Goal: Task Accomplishment & Management: Manage account settings

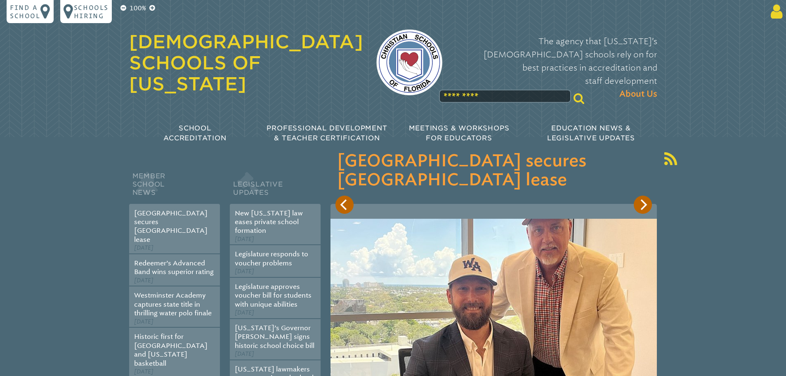
type input "**********"
click at [766, 11] on p at bounding box center [718, 11] width 135 height 17
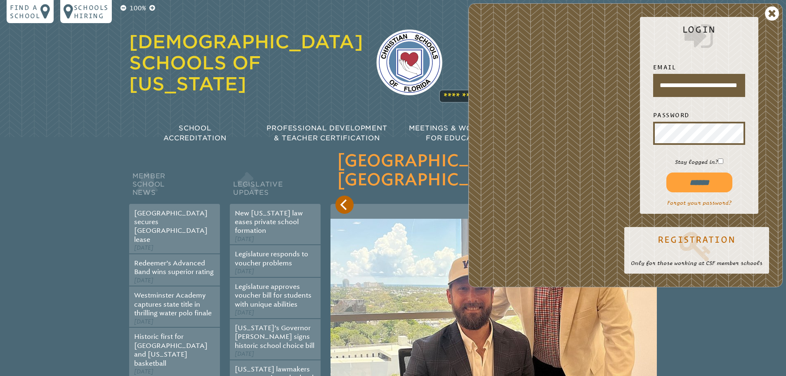
click at [675, 178] on input "******" at bounding box center [699, 182] width 66 height 20
type input "**********"
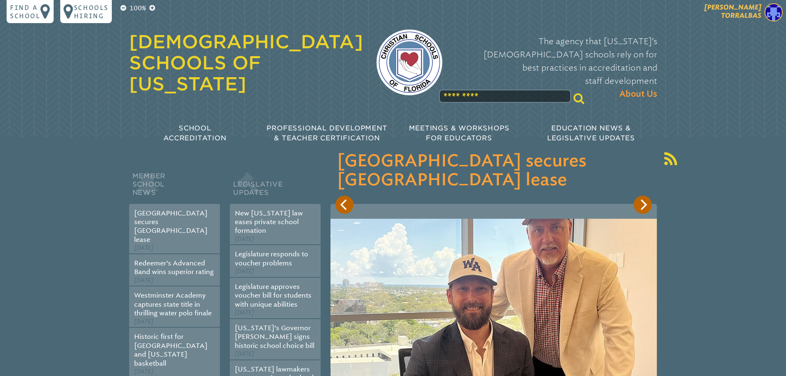
click at [763, 16] on p "[PERSON_NAME]" at bounding box center [718, 13] width 135 height 20
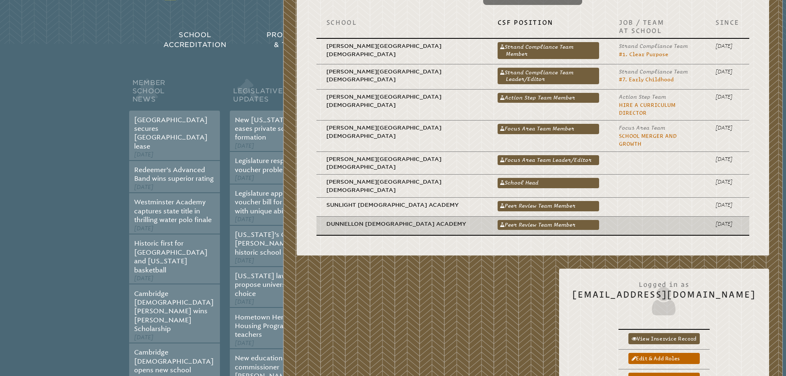
scroll to position [165, 0]
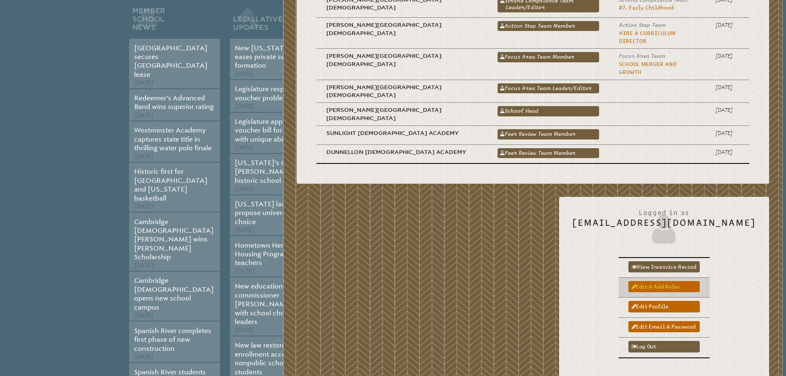
click at [646, 281] on link "Edit & add roles" at bounding box center [663, 286] width 71 height 11
click at [636, 281] on link "Edit & add roles" at bounding box center [663, 286] width 71 height 11
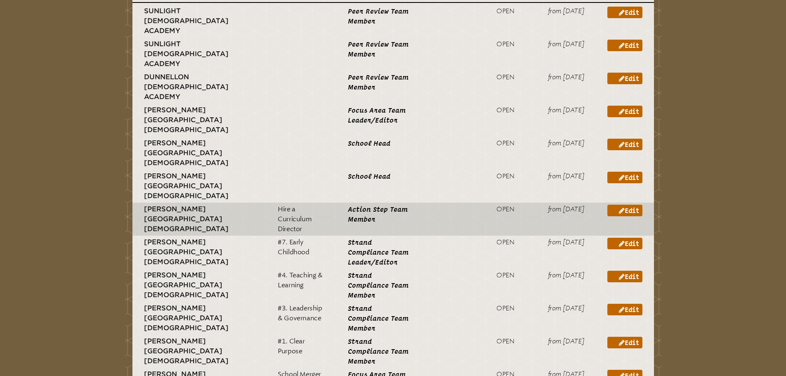
scroll to position [454, 0]
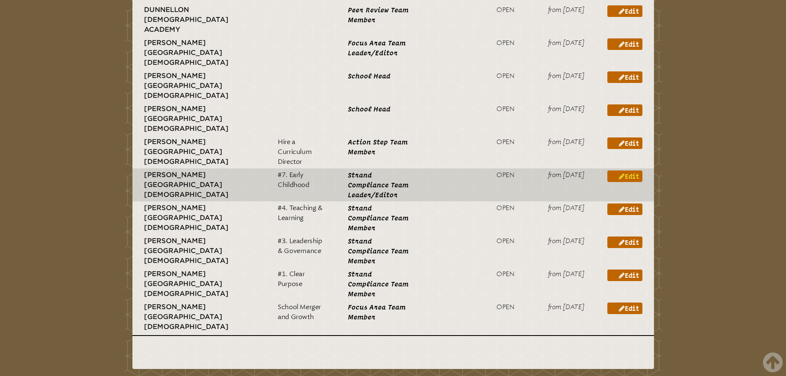
click at [633, 170] on link "Edit" at bounding box center [624, 176] width 35 height 12
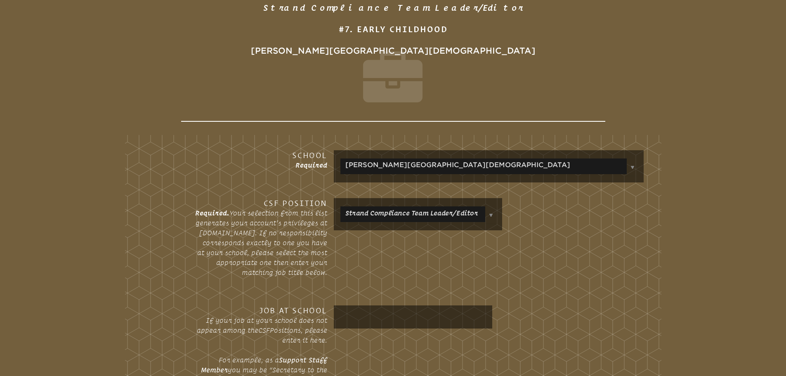
scroll to position [206, 0]
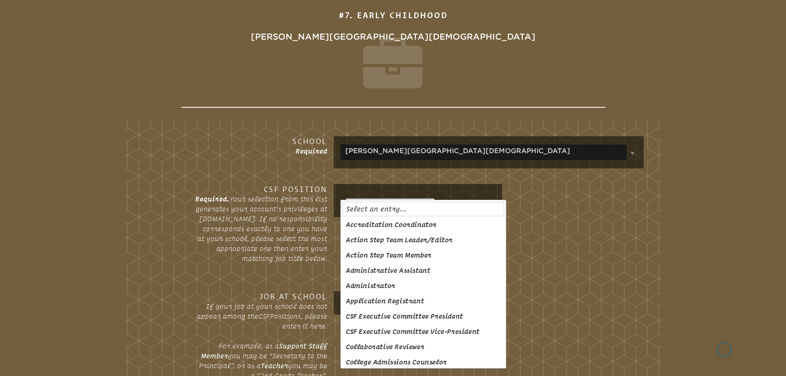
click at [451, 196] on input "**********" at bounding box center [411, 201] width 143 height 20
click at [577, 184] on div "**********" at bounding box center [489, 200] width 310 height 33
click at [588, 223] on div "**********" at bounding box center [393, 231] width 502 height 94
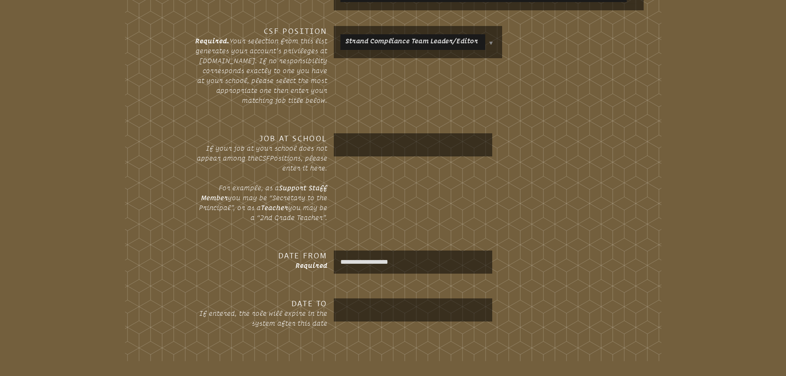
scroll to position [165, 0]
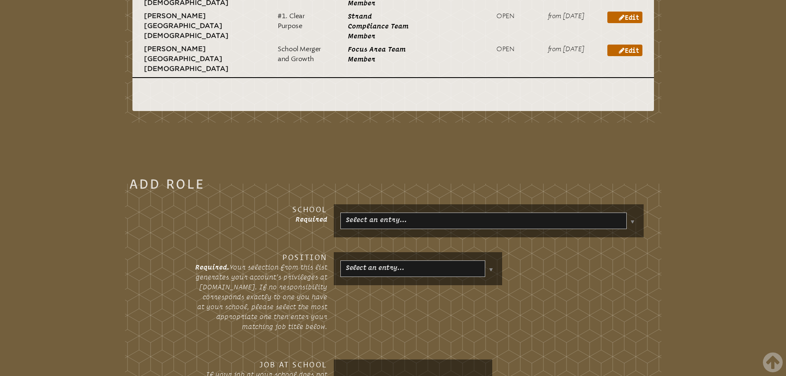
scroll to position [731, 0]
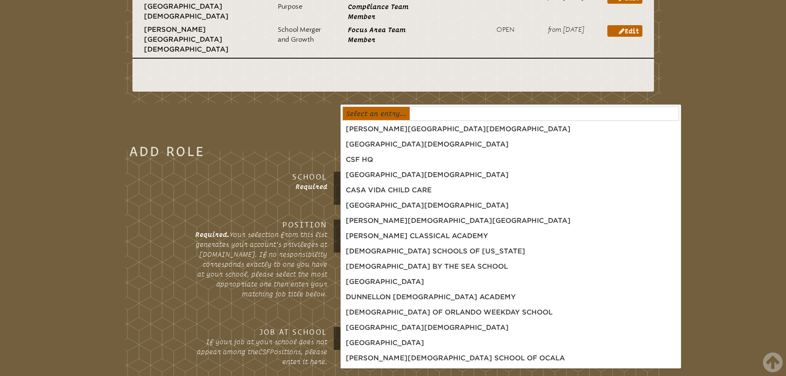
click at [467, 114] on body "Find a School Key Name City 1 Bethany Christian School Fort Lauderdale 33316 2 …" at bounding box center [393, 100] width 786 height 1663
type input "****"
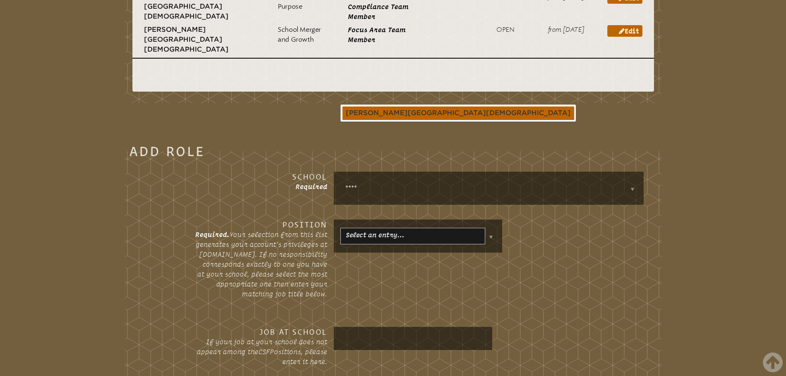
click at [434, 106] on body "Find a School Key Name City 1 Bethany Christian School Fort Lauderdale 33316 2 …" at bounding box center [393, 100] width 786 height 1663
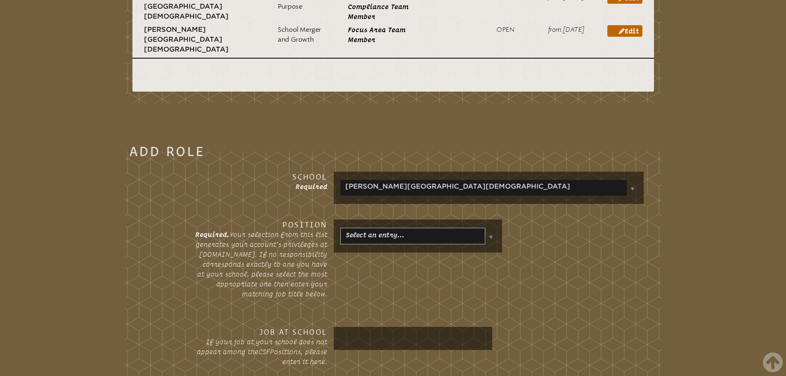
drag, startPoint x: 420, startPoint y: 139, endPoint x: 417, endPoint y: 145, distance: 7.2
click at [420, 219] on div "Select an entry…" at bounding box center [418, 235] width 168 height 33
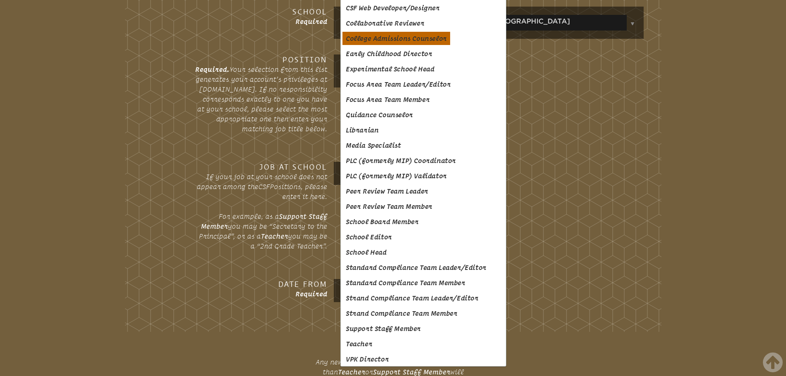
scroll to position [277, 0]
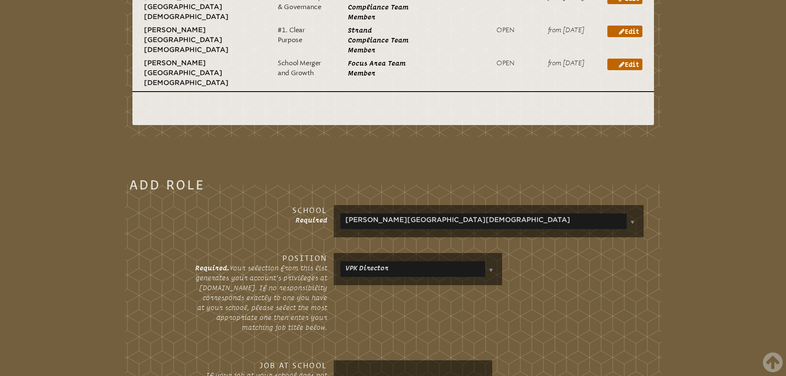
scroll to position [819, 0]
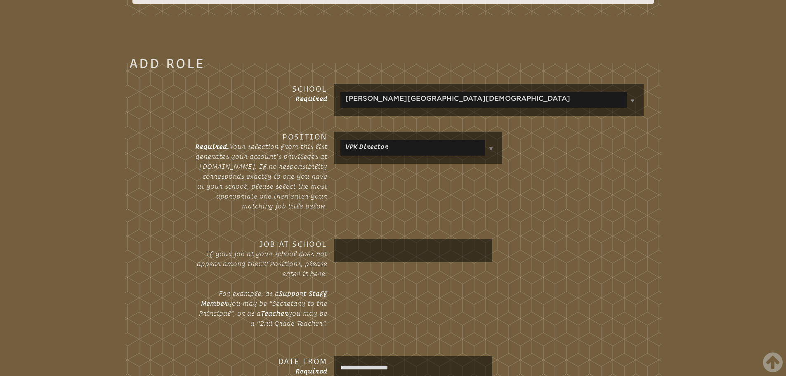
click at [380, 241] on input "text" at bounding box center [412, 251] width 155 height 20
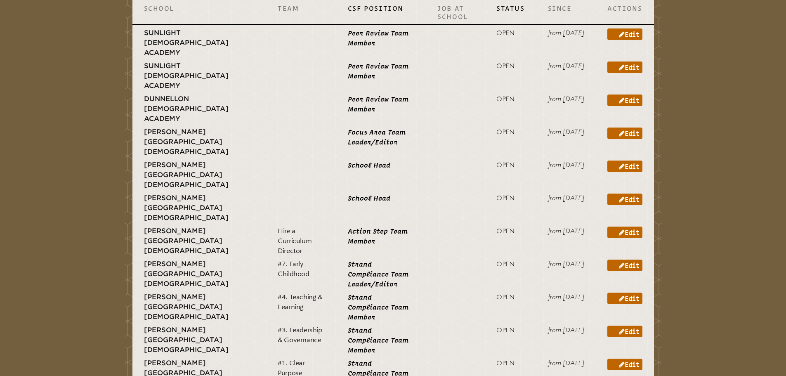
scroll to position [365, 0]
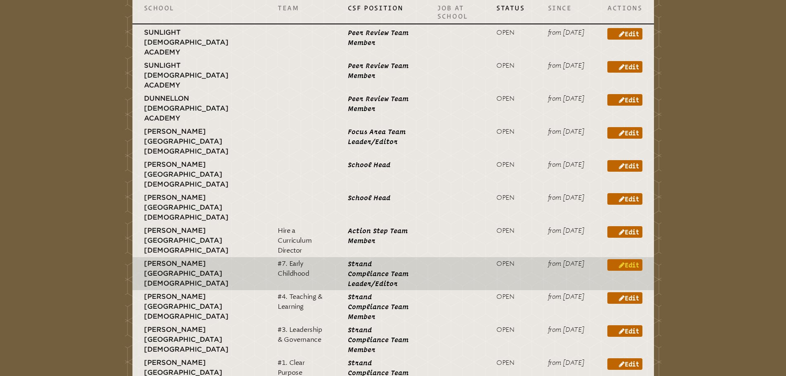
type input "**********"
click at [632, 259] on link "Edit" at bounding box center [624, 265] width 35 height 12
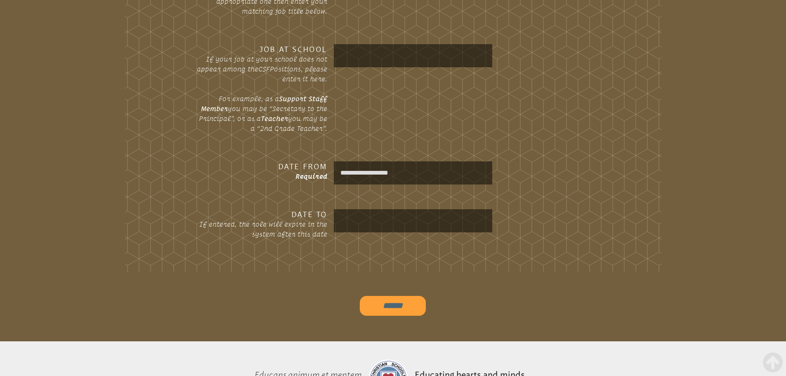
scroll to position [289, 0]
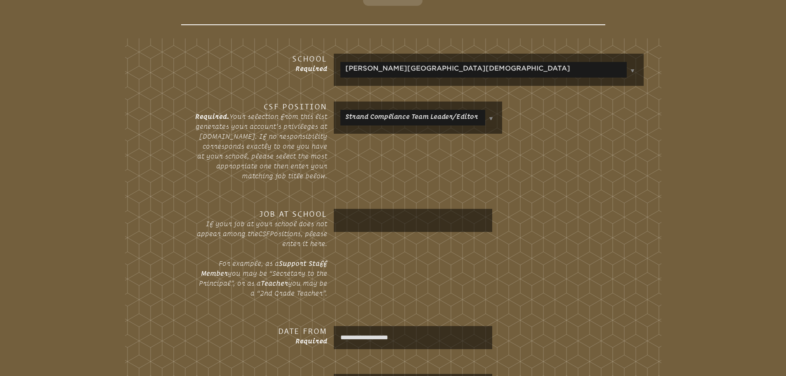
click at [384, 212] on input "text" at bounding box center [412, 220] width 155 height 20
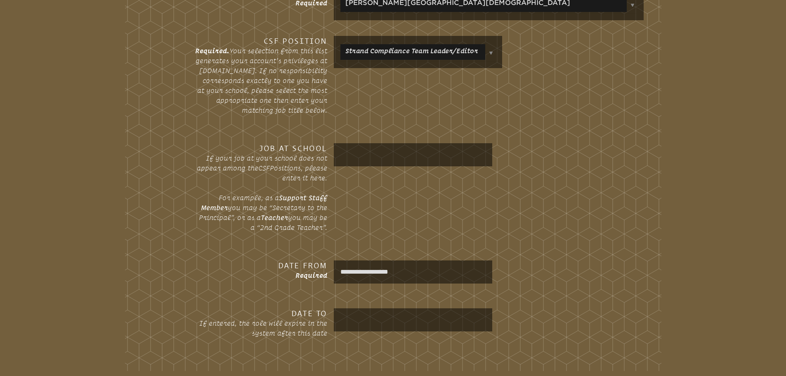
scroll to position [536, 0]
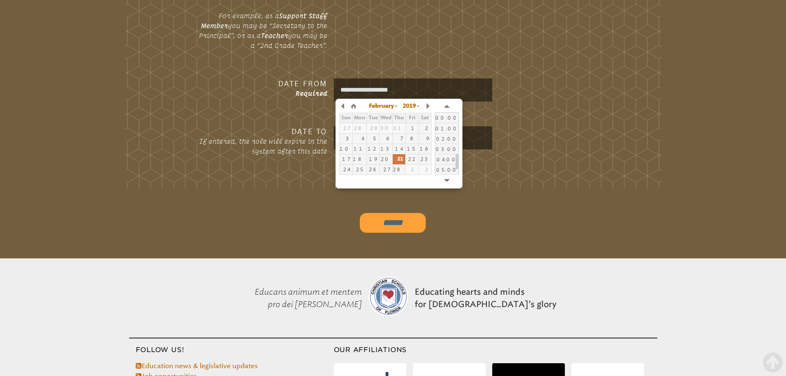
click at [434, 87] on input "**********" at bounding box center [412, 90] width 155 height 20
type input "**********"
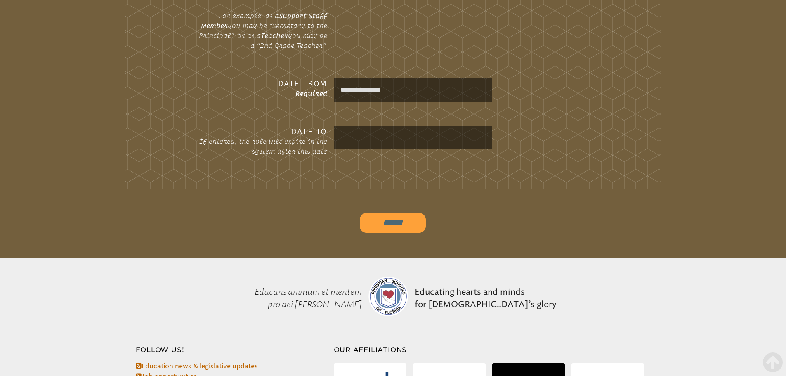
click at [592, 84] on div "**********" at bounding box center [489, 89] width 310 height 23
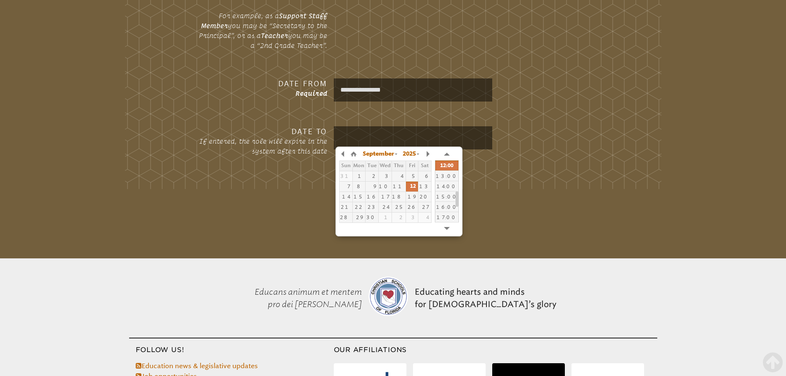
click at [423, 137] on input "text" at bounding box center [412, 138] width 155 height 20
click at [604, 142] on div at bounding box center [489, 137] width 310 height 23
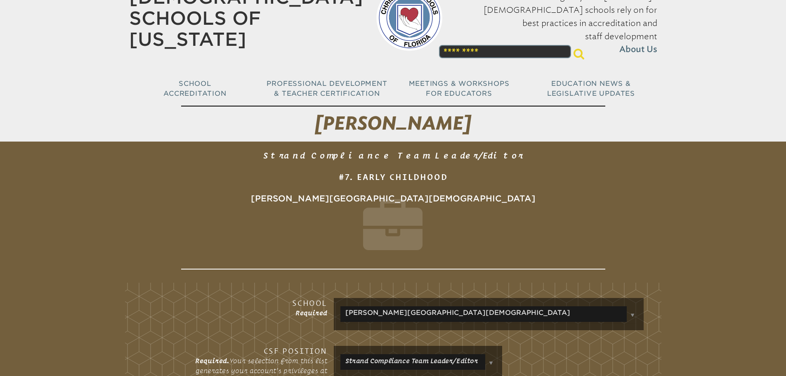
scroll to position [0, 0]
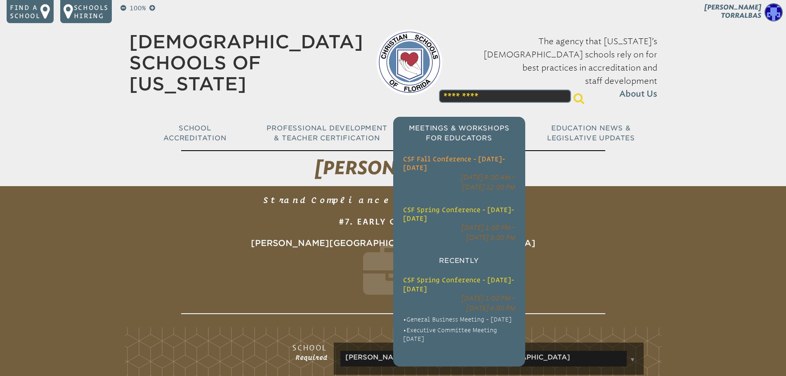
click at [433, 155] on span "CSF Fall Conference - [DATE]-[DATE]" at bounding box center [454, 163] width 102 height 16
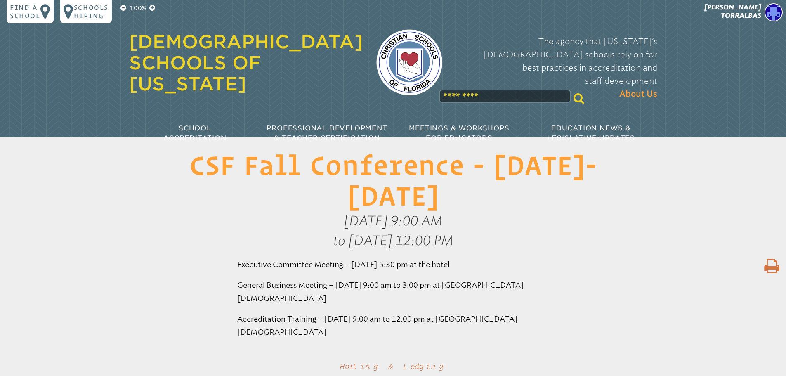
drag, startPoint x: 359, startPoint y: 208, endPoint x: 347, endPoint y: 212, distance: 12.3
drag, startPoint x: 347, startPoint y: 212, endPoint x: 622, endPoint y: 233, distance: 275.2
click at [622, 233] on p "Thursday, October 23rd, 2025 at 9:00 AM to Friday, October 24th at 12:00 PM" at bounding box center [393, 231] width 786 height 40
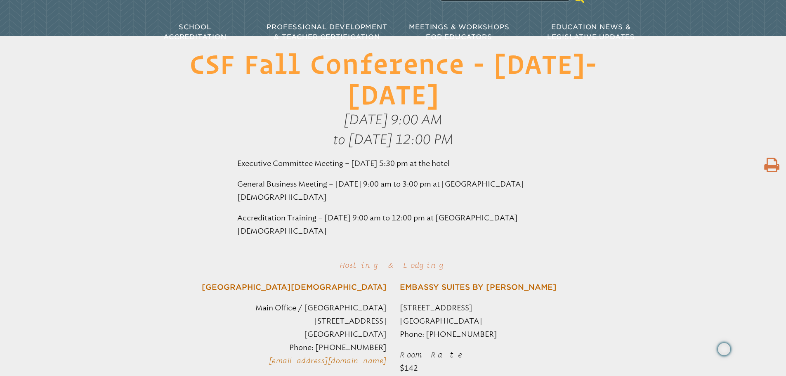
scroll to position [124, 0]
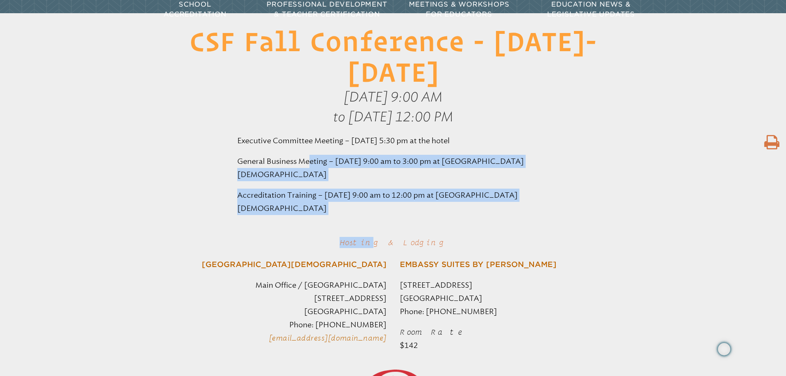
drag, startPoint x: 311, startPoint y: 156, endPoint x: 361, endPoint y: 216, distance: 78.5
click at [361, 216] on div "Executive Committee Meeting – Wednesday, October 22 at 5:30 pm at the hotel Gen…" at bounding box center [393, 290] width 786 height 312
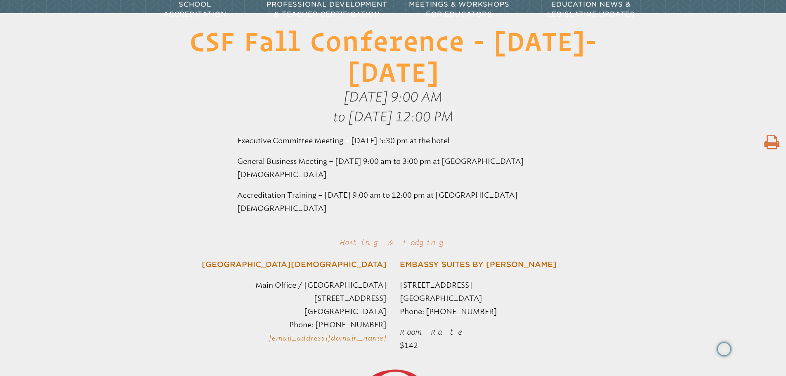
drag, startPoint x: 306, startPoint y: 205, endPoint x: 331, endPoint y: 193, distance: 27.7
click at [331, 193] on p "Accreditation Training – Friday, October 24 from 9:00 am to 12:00 pm at Orangew…" at bounding box center [393, 202] width 312 height 26
click at [332, 193] on p "Accreditation Training – Friday, October 24 from 9:00 am to 12:00 pm at Orangew…" at bounding box center [393, 202] width 312 height 26
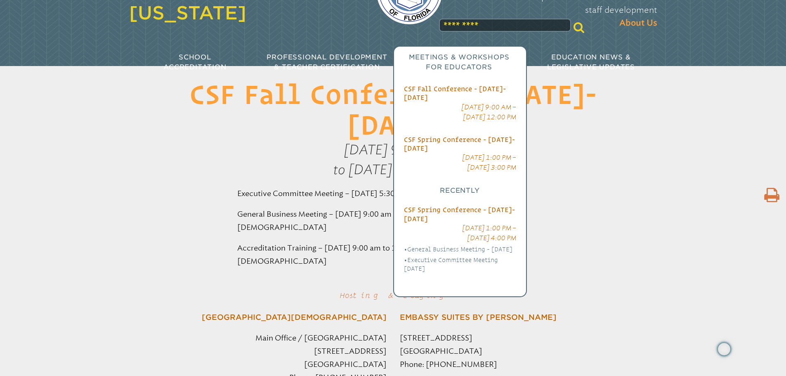
scroll to position [0, 0]
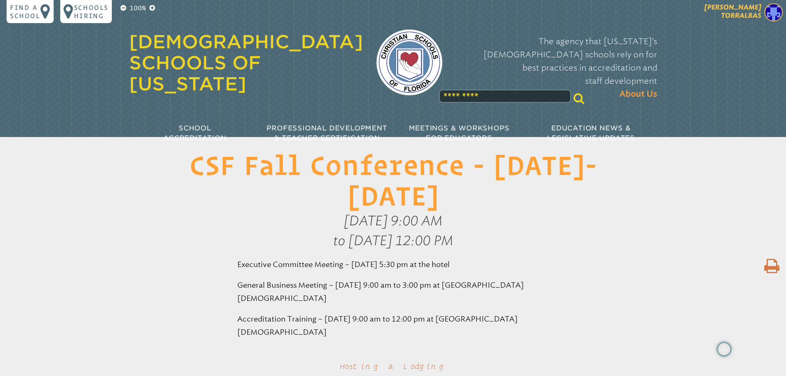
click at [762, 19] on p "[PERSON_NAME]" at bounding box center [718, 13] width 135 height 20
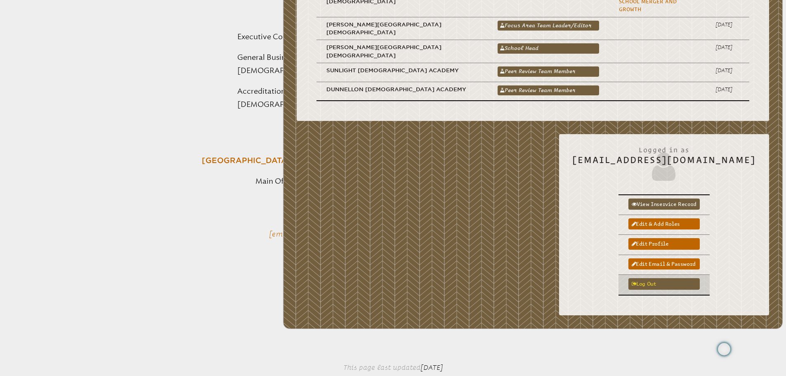
scroll to position [248, 0]
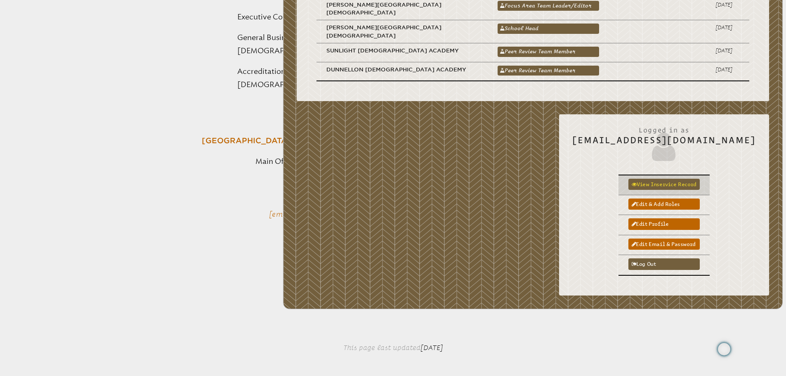
click at [649, 179] on link "View inservice record" at bounding box center [663, 184] width 71 height 11
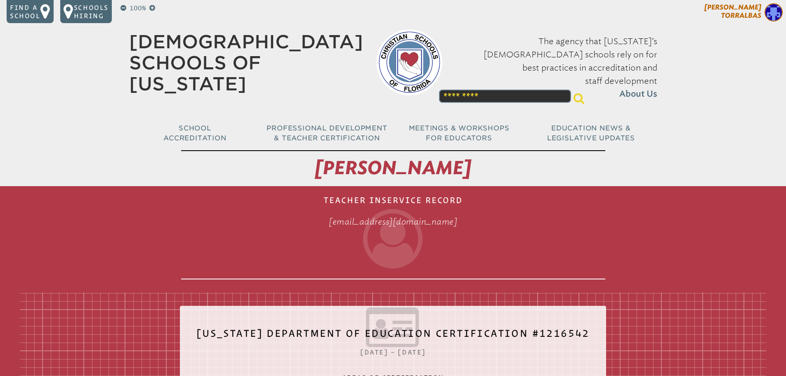
click at [745, 11] on span "[PERSON_NAME]" at bounding box center [732, 11] width 57 height 16
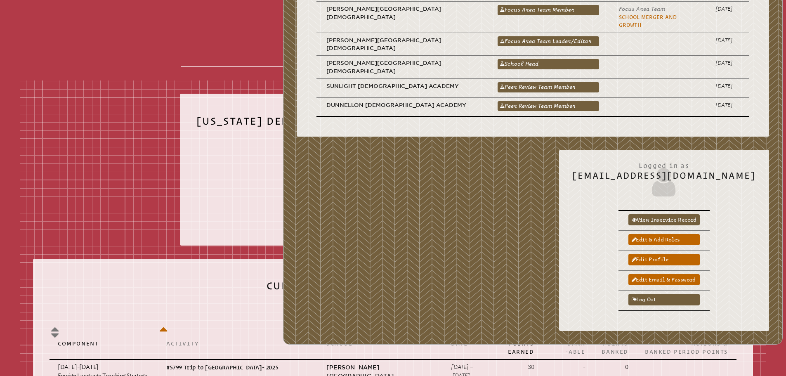
scroll to position [248, 0]
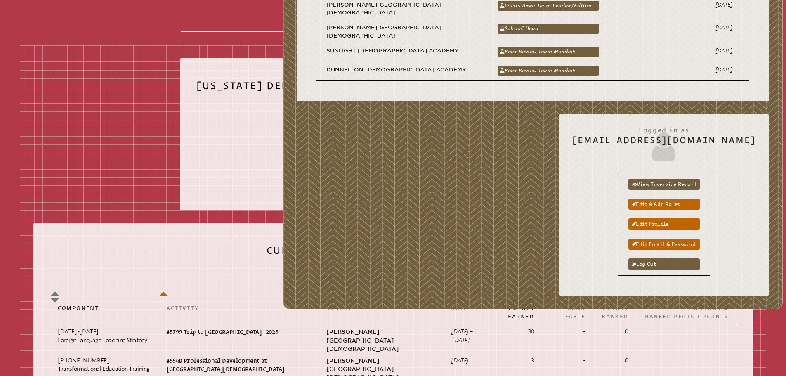
click at [500, 158] on div "Teresa Torralbas My Current Roles ttorralbas@kendallchristian.com School CSF Po…" at bounding box center [533, 32] width 500 height 553
click at [290, 166] on div "Teresa Torralbas My Current Roles ttorralbas@kendallchristian.com School CSF Po…" at bounding box center [533, 32] width 500 height 553
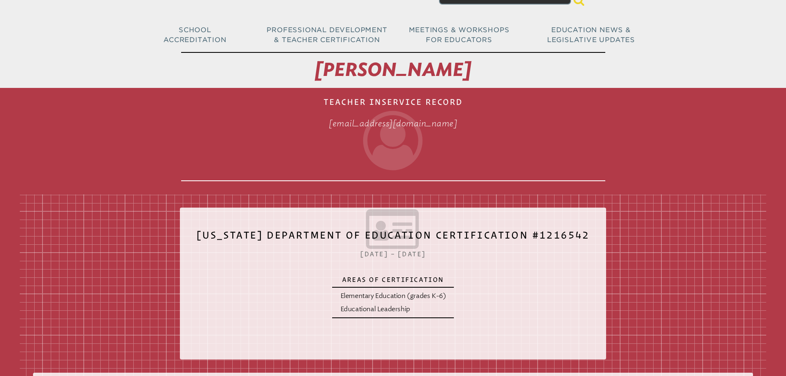
scroll to position [0, 0]
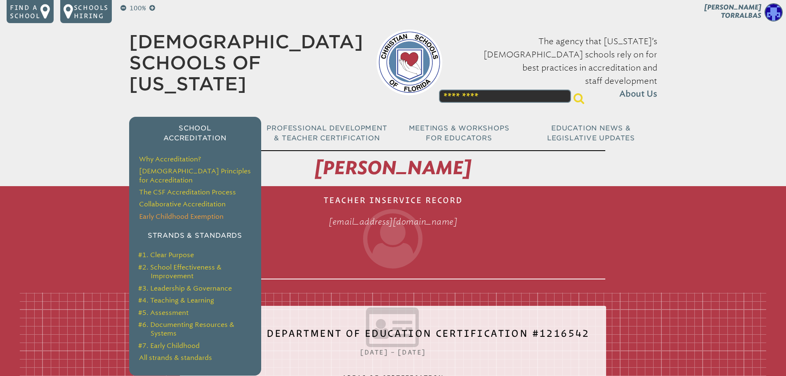
click at [163, 212] on link "Early Childhood Exemption" at bounding box center [181, 216] width 85 height 8
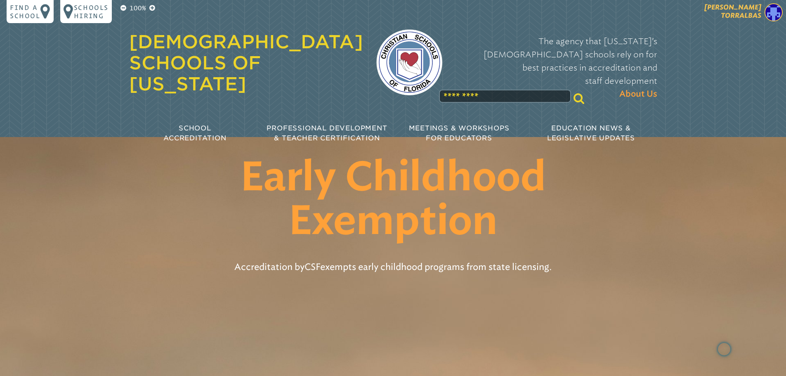
click at [758, 13] on span "[PERSON_NAME]" at bounding box center [732, 11] width 57 height 16
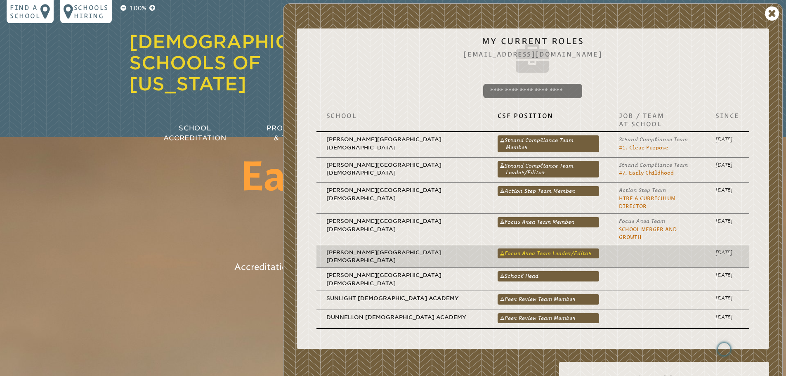
click at [559, 248] on link "Focus Area Team Leader/Editor" at bounding box center [549, 253] width 102 height 10
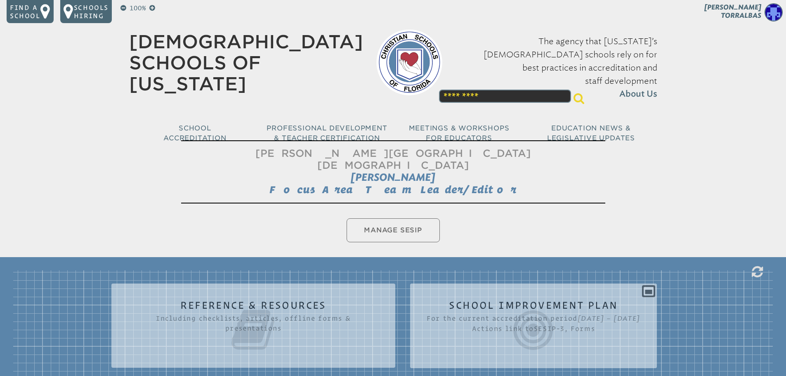
click at [375, 184] on span "Focus Area Team Leader/Editor" at bounding box center [392, 190] width 247 height 12
click at [376, 184] on span "Focus Area Team Leader/Editor" at bounding box center [392, 190] width 247 height 12
click at [750, 2] on div "100% Find a school Schools Hiring Teresa Torralbas Teresa Torralbas My Current …" at bounding box center [393, 16] width 786 height 33
click at [748, 8] on span "Teresa Torralbas" at bounding box center [732, 11] width 57 height 16
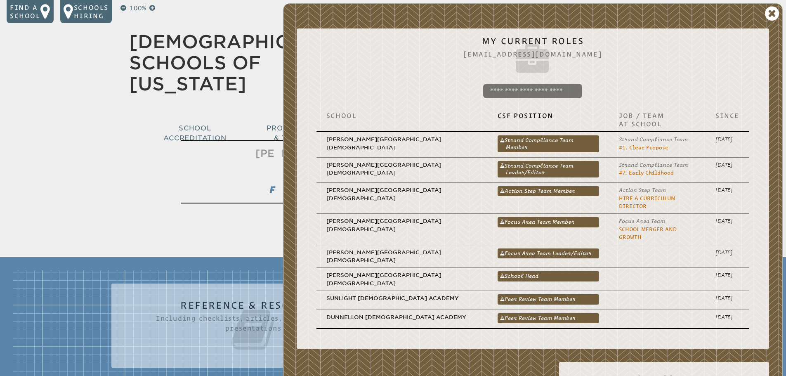
click at [545, 84] on input "search" at bounding box center [532, 91] width 99 height 14
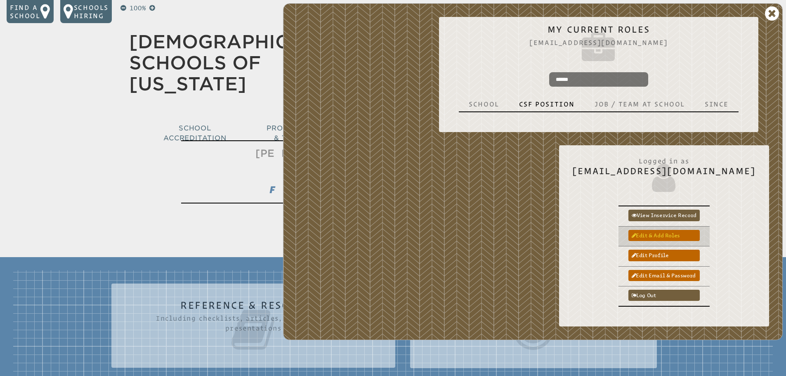
type input "******"
click at [650, 235] on link "Edit & add roles" at bounding box center [663, 235] width 71 height 11
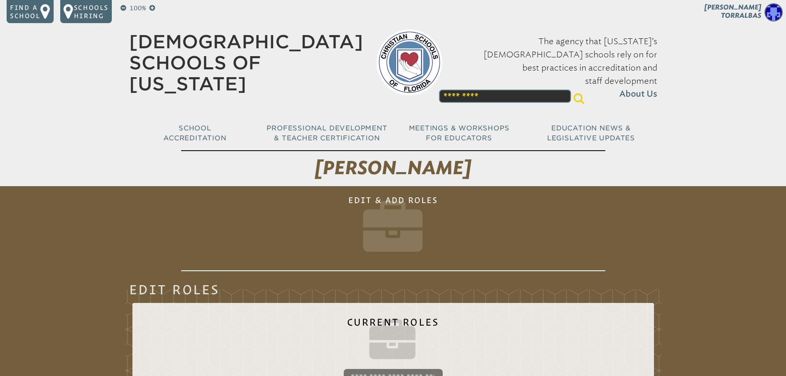
drag, startPoint x: 0, startPoint y: 0, endPoint x: 542, endPoint y: 197, distance: 576.7
click at [542, 197] on h1 "Edit & Add Roles add-role" at bounding box center [393, 230] width 424 height 82
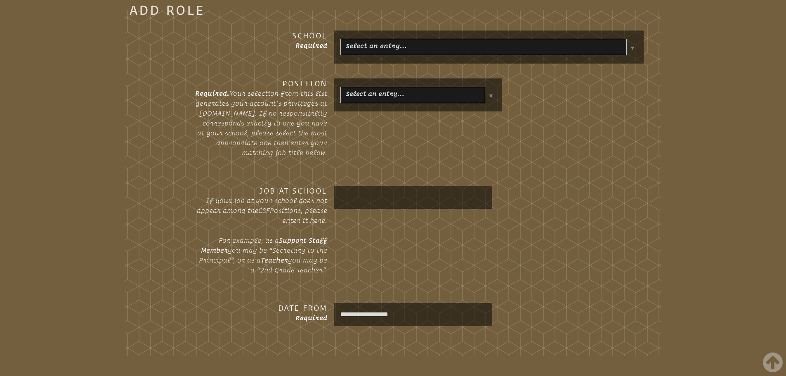
scroll to position [1031, 0]
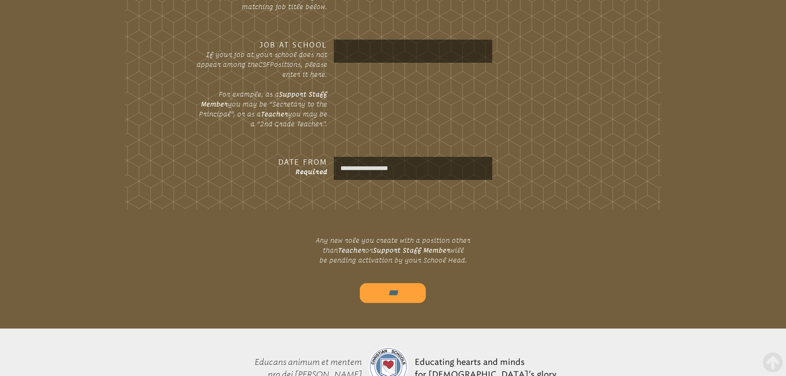
click at [386, 283] on input "***" at bounding box center [393, 293] width 66 height 20
type input "*********"
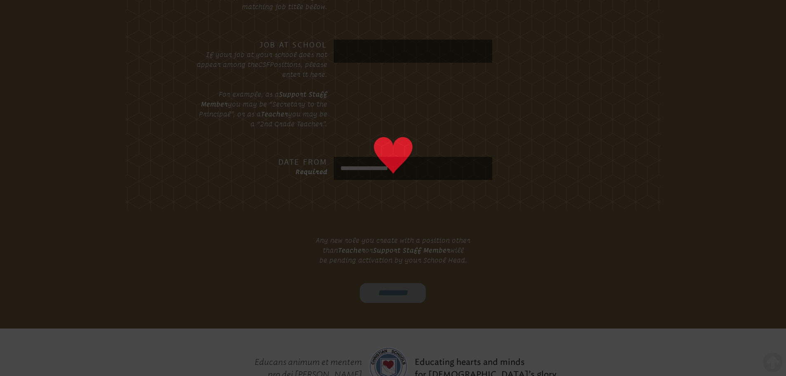
scroll to position [1018, 0]
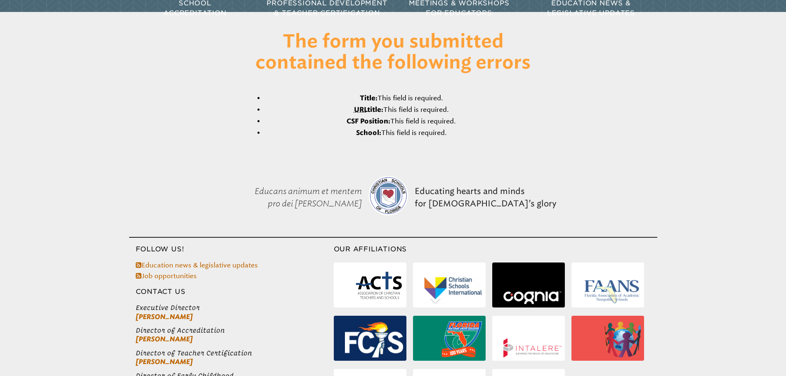
scroll to position [206, 0]
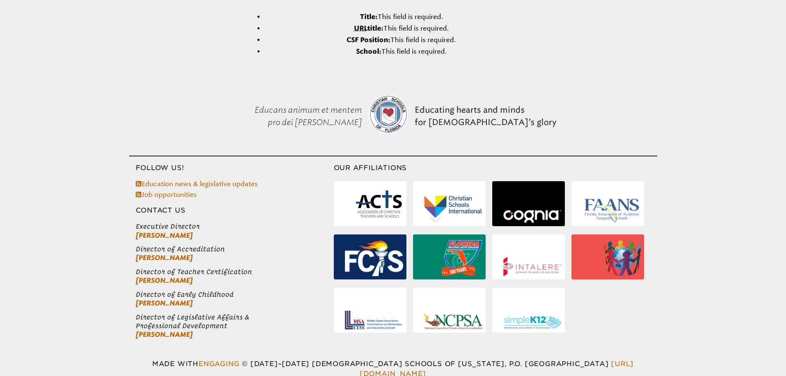
drag, startPoint x: 373, startPoint y: 274, endPoint x: 354, endPoint y: 274, distance: 19.0
drag, startPoint x: 354, startPoint y: 274, endPoint x: 595, endPoint y: 33, distance: 341.0
click at [595, 33] on div "The form you submitted contained the following errors Title: This field is requ…" at bounding box center [393, 9] width 786 height 119
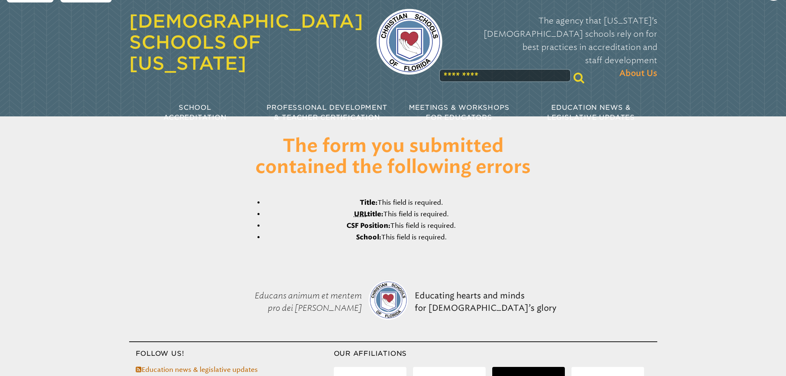
scroll to position [0, 0]
